Goal: Task Accomplishment & Management: Manage account settings

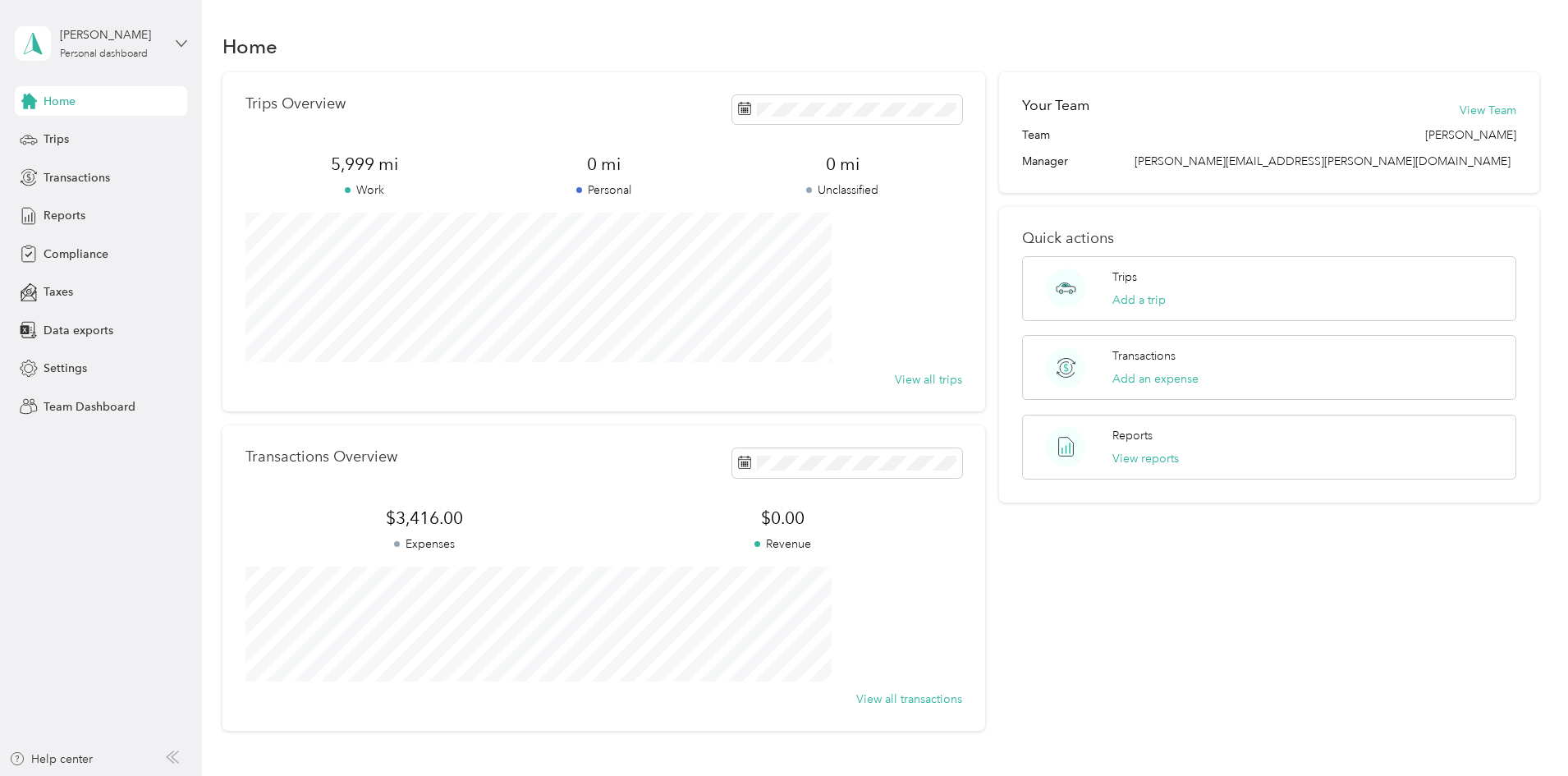
click at [183, 48] on icon at bounding box center [181, 43] width 11 height 11
click at [131, 142] on div "Team dashboard" at bounding box center [280, 135] width 508 height 29
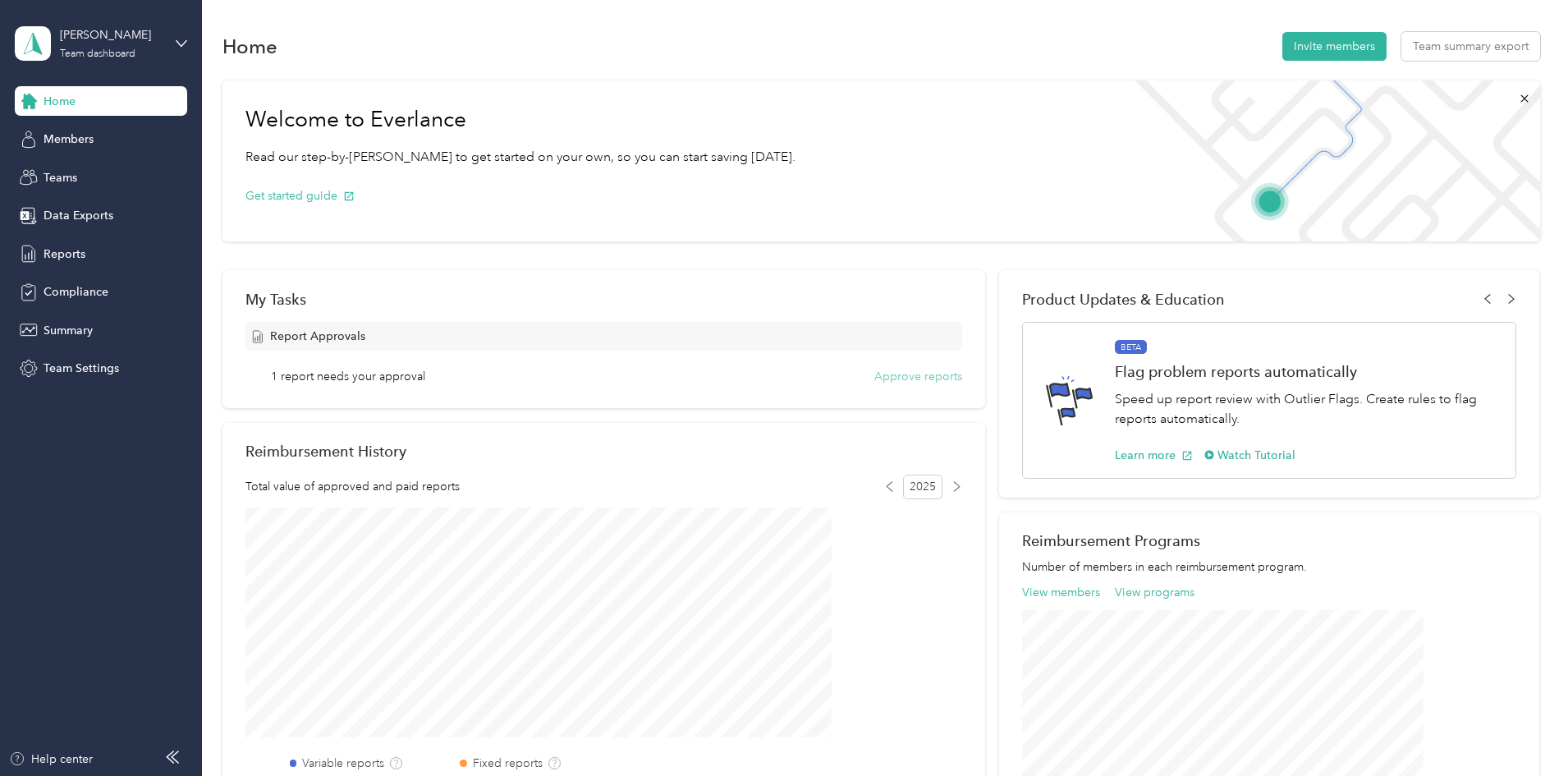
click at [874, 374] on button "Approve reports" at bounding box center [918, 377] width 88 height 17
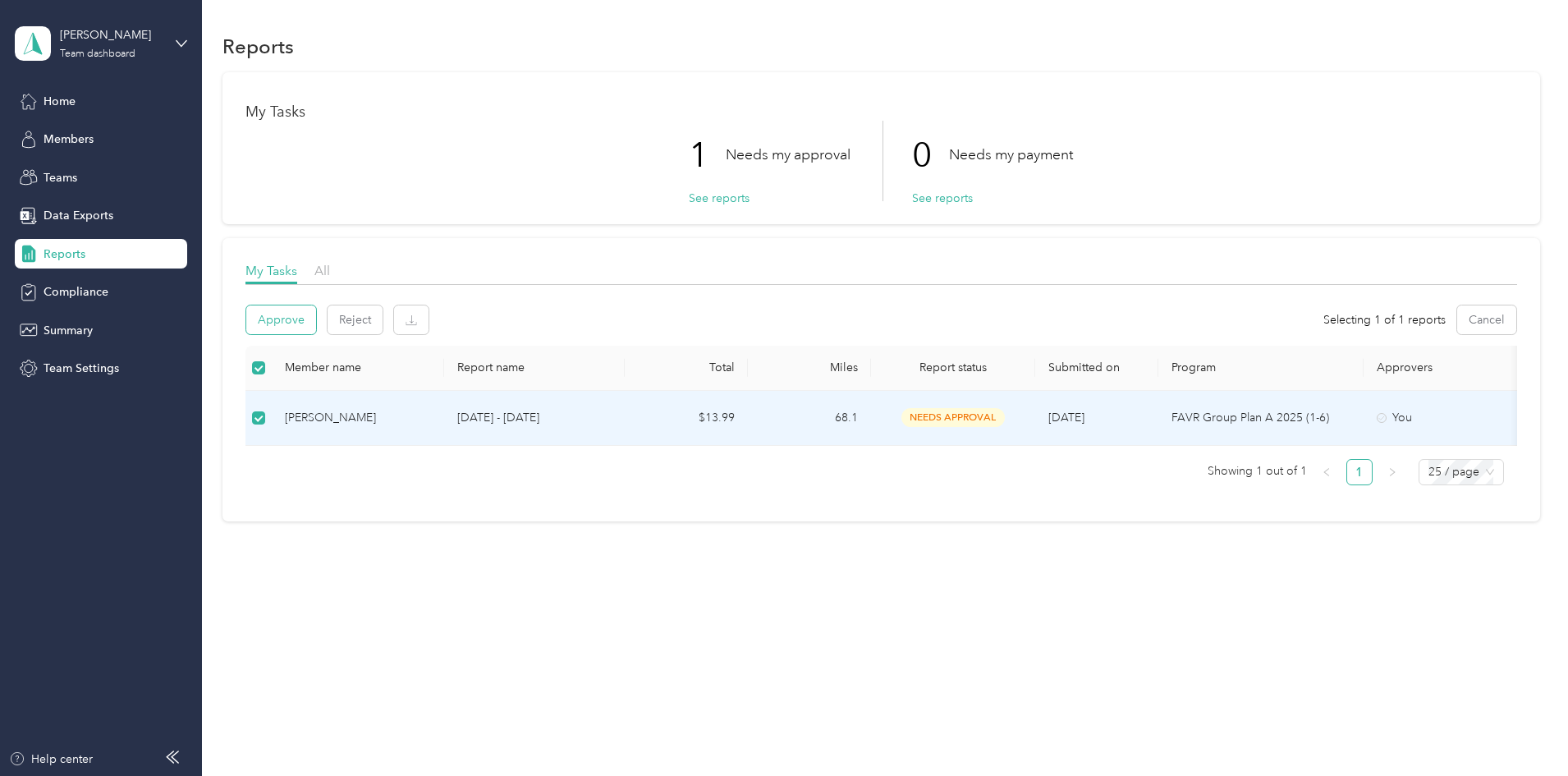
click at [316, 315] on button "Approve" at bounding box center [281, 320] width 69 height 29
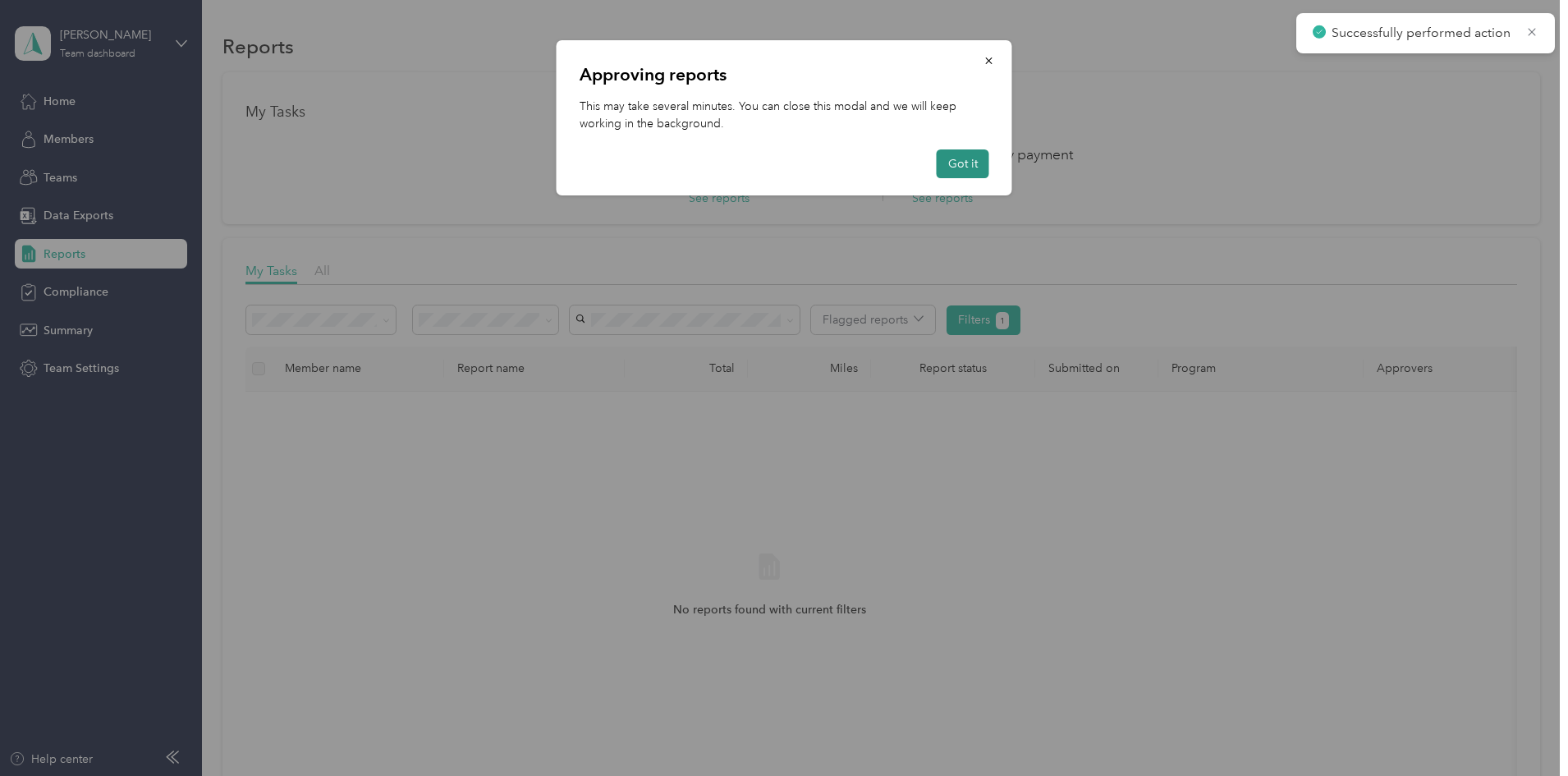
click at [964, 156] on button "Got it" at bounding box center [963, 163] width 52 height 29
